Goal: Transaction & Acquisition: Purchase product/service

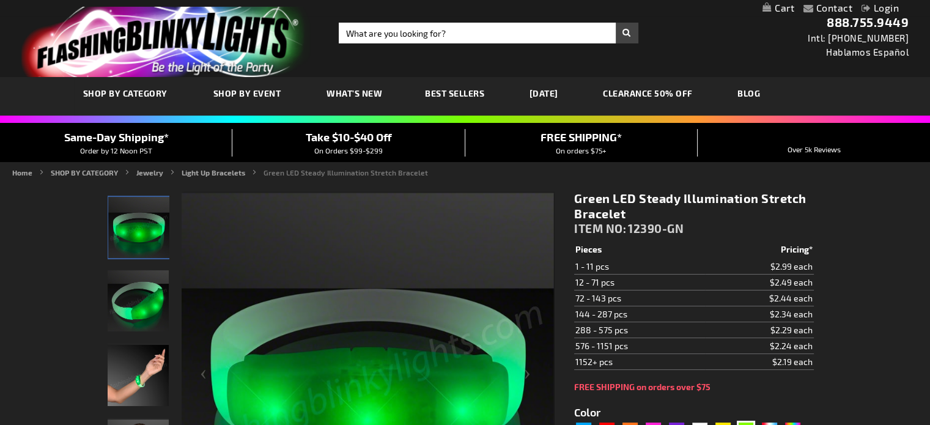
click at [395, 154] on div "Take $10-$40 Off On Orders $99-$299" at bounding box center [348, 142] width 232 height 27
click at [376, 146] on span "On Orders $99-$299" at bounding box center [348, 150] width 69 height 9
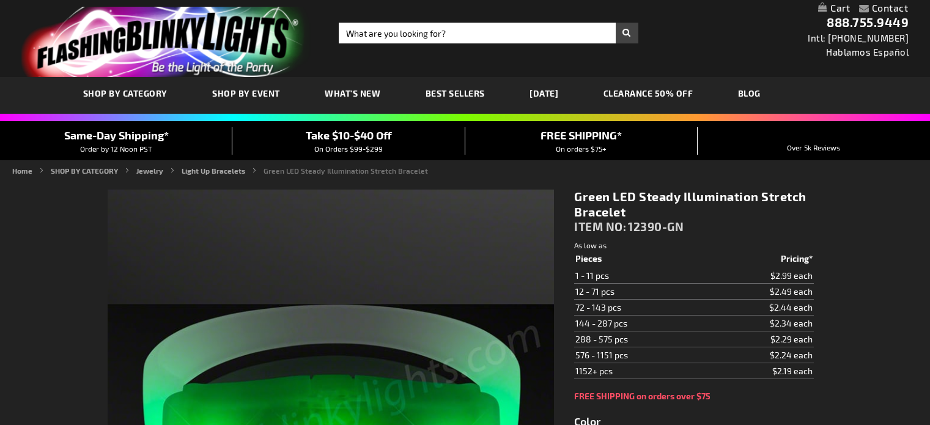
type input "5648"
